Goal: Check status: Check status

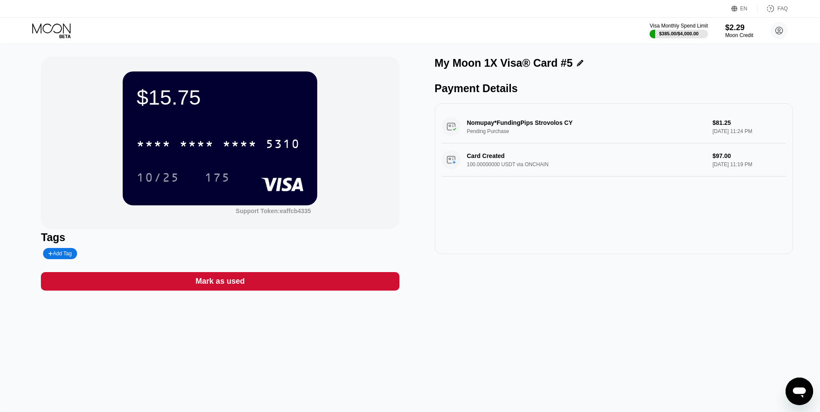
click at [65, 29] on icon at bounding box center [52, 30] width 40 height 15
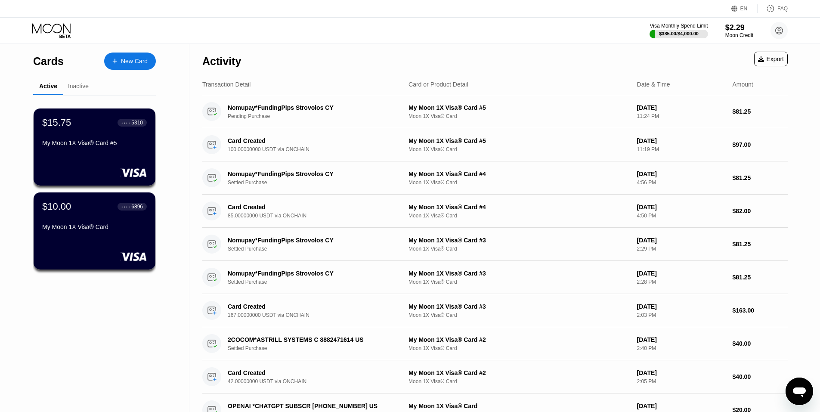
click at [65, 29] on icon at bounding box center [52, 30] width 40 height 15
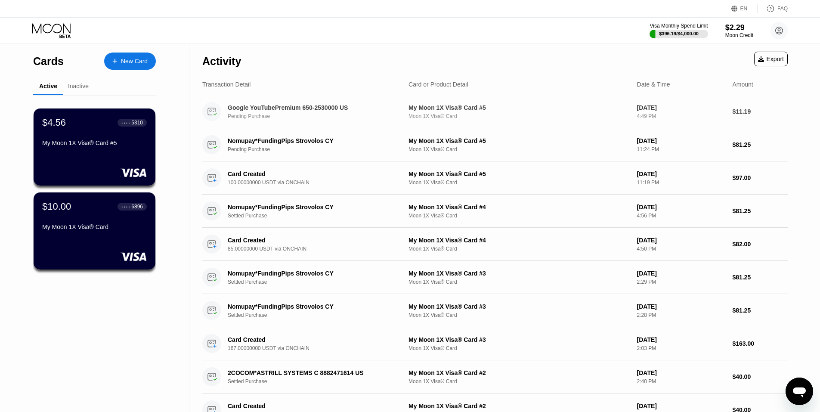
click at [439, 114] on div "My Moon 1X Visa® Card #5 Moon 1X Visa® Card" at bounding box center [519, 111] width 222 height 15
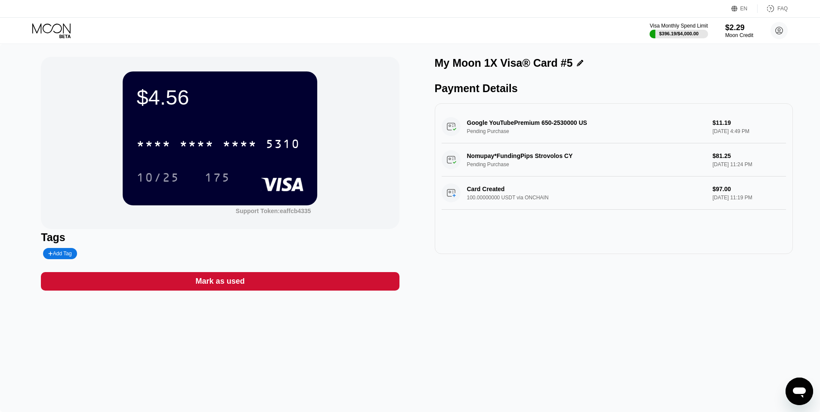
click at [516, 127] on div "Google YouTubePremium 650-2530000 US Pending Purchase $11.19 [DATE] 4:49 PM" at bounding box center [614, 126] width 344 height 33
click at [516, 124] on div "Google YouTubePremium 650-2530000 US Pending Purchase $11.19 [DATE] 4:49 PM" at bounding box center [614, 126] width 344 height 33
